Goal: Check status: Check status

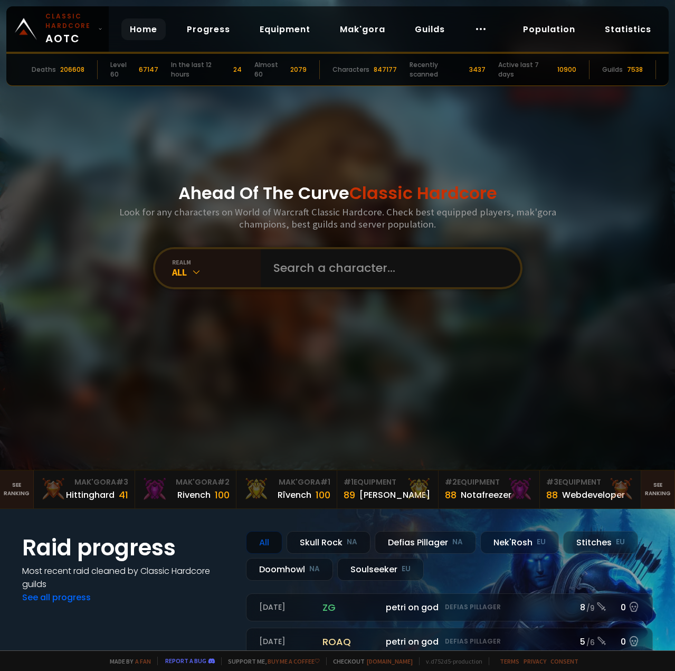
click at [366, 272] on input "text" at bounding box center [387, 268] width 241 height 38
type input "bubblesparks"
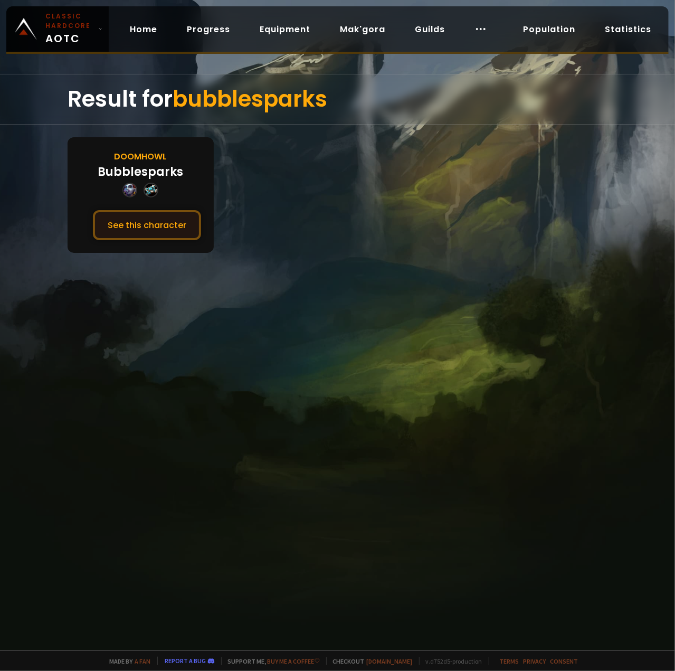
click at [140, 221] on button "See this character" at bounding box center [147, 225] width 108 height 30
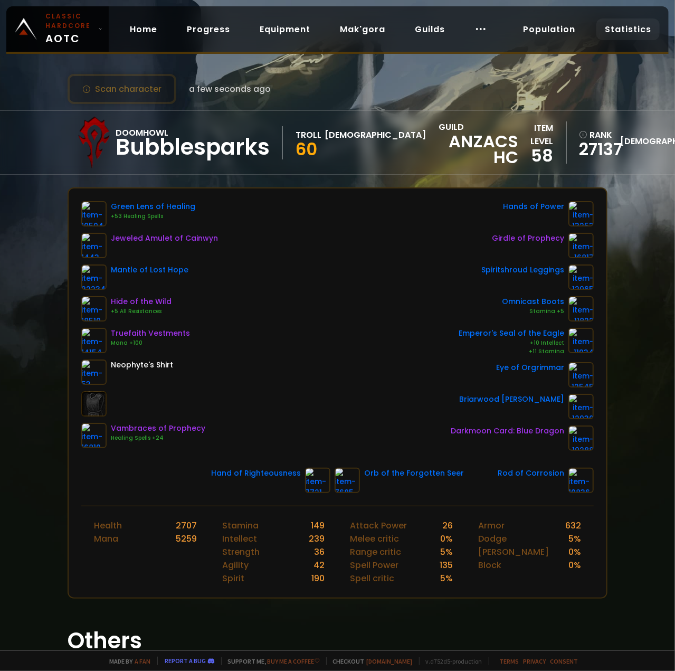
click at [623, 29] on link "Statistics" at bounding box center [627, 29] width 63 height 22
